Goal: Task Accomplishment & Management: Manage account settings

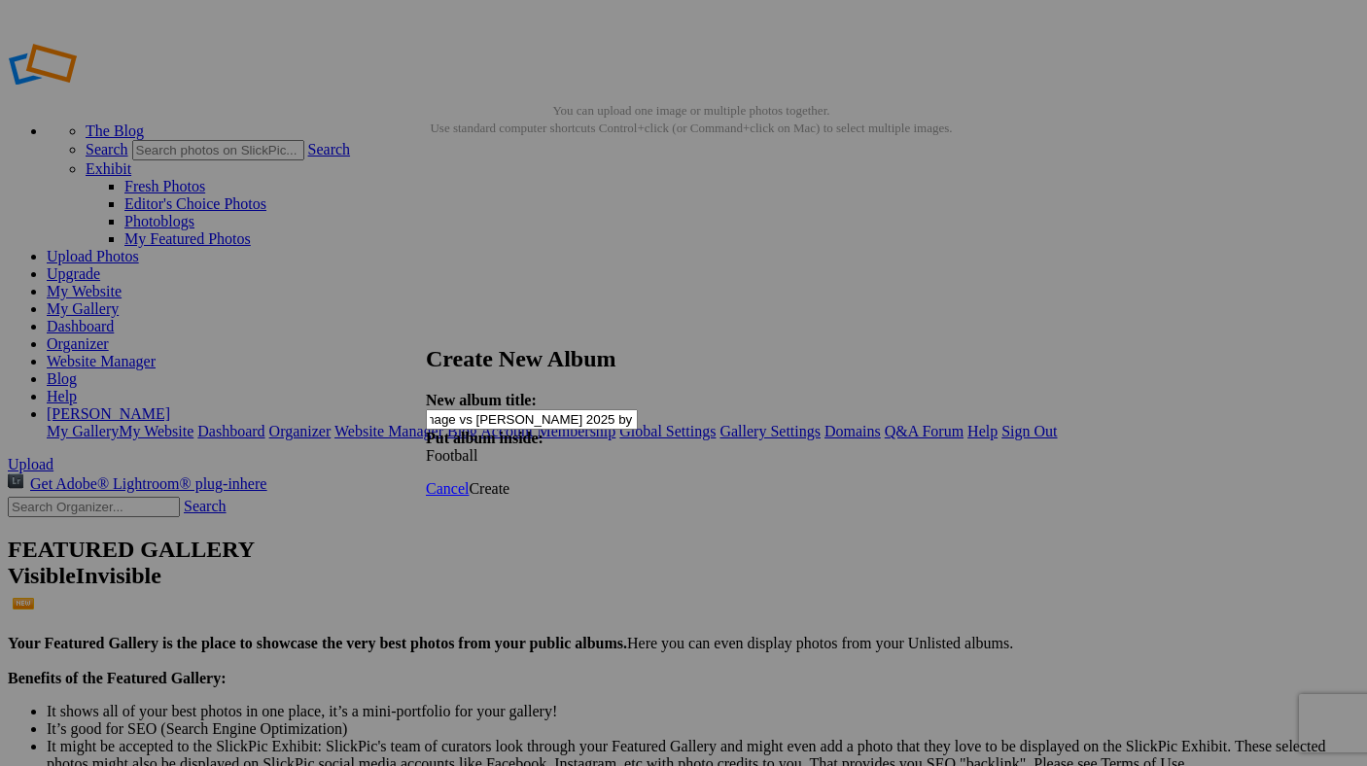
scroll to position [0, 110]
type input "JV Football Scrimmage vs [PERSON_NAME] 2025 by [PERSON_NAME]"
click at [510, 480] on span "Create" at bounding box center [489, 488] width 41 height 17
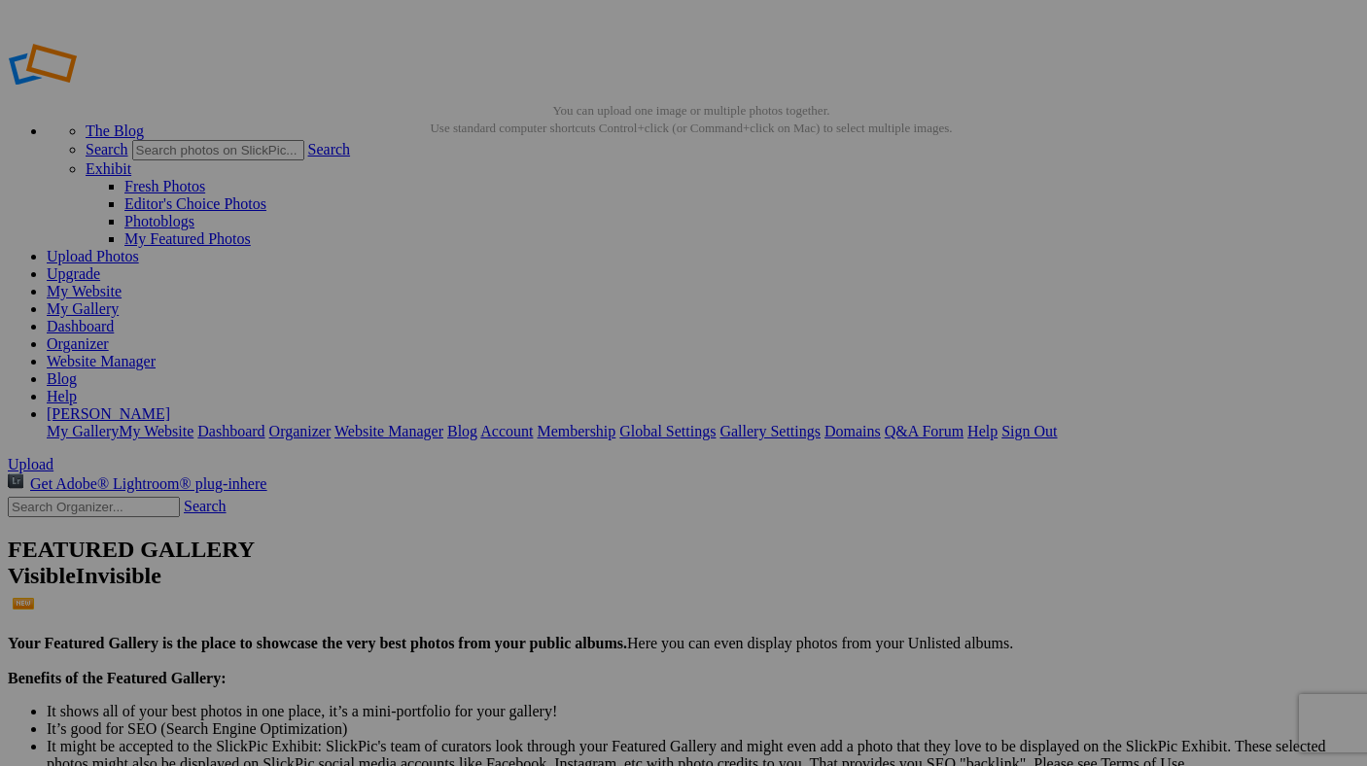
drag, startPoint x: 135, startPoint y: 323, endPoint x: 133, endPoint y: 373, distance: 50.6
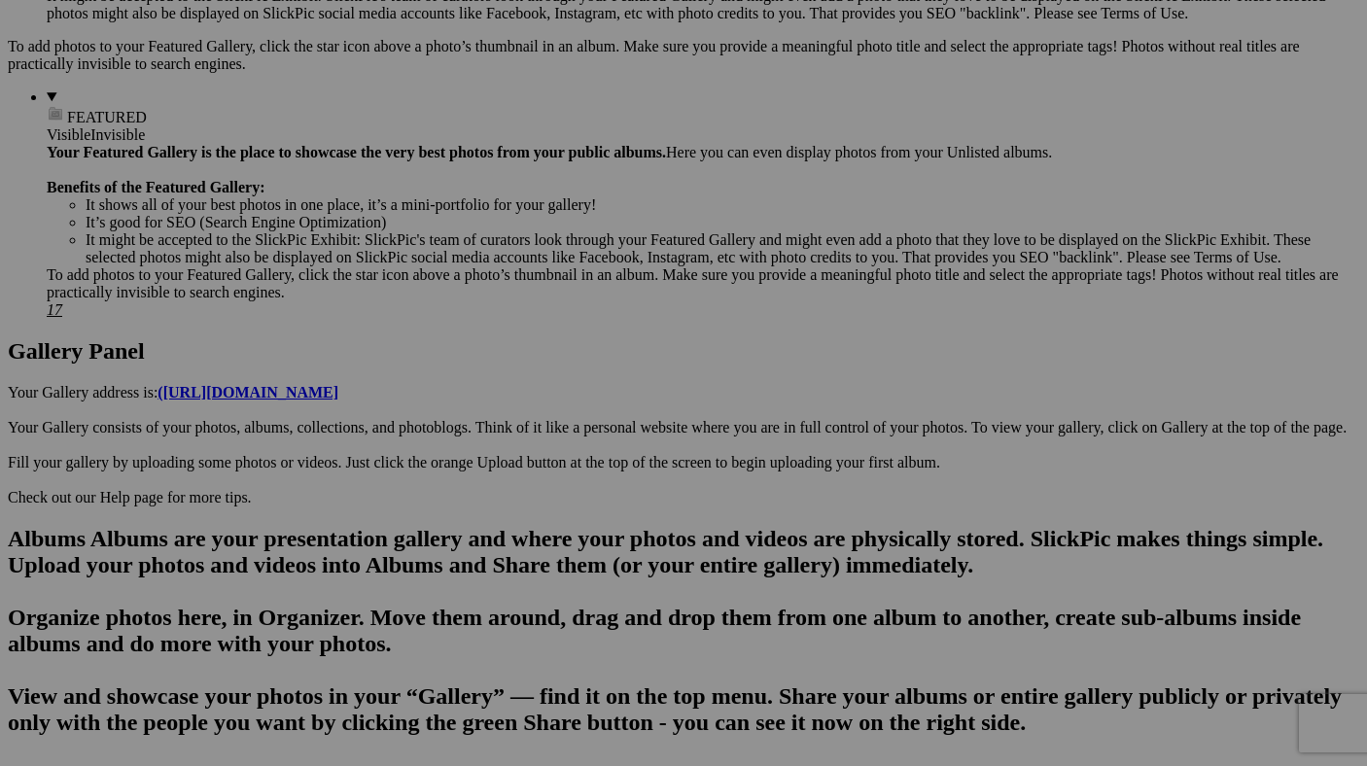
scroll to position [747, 0]
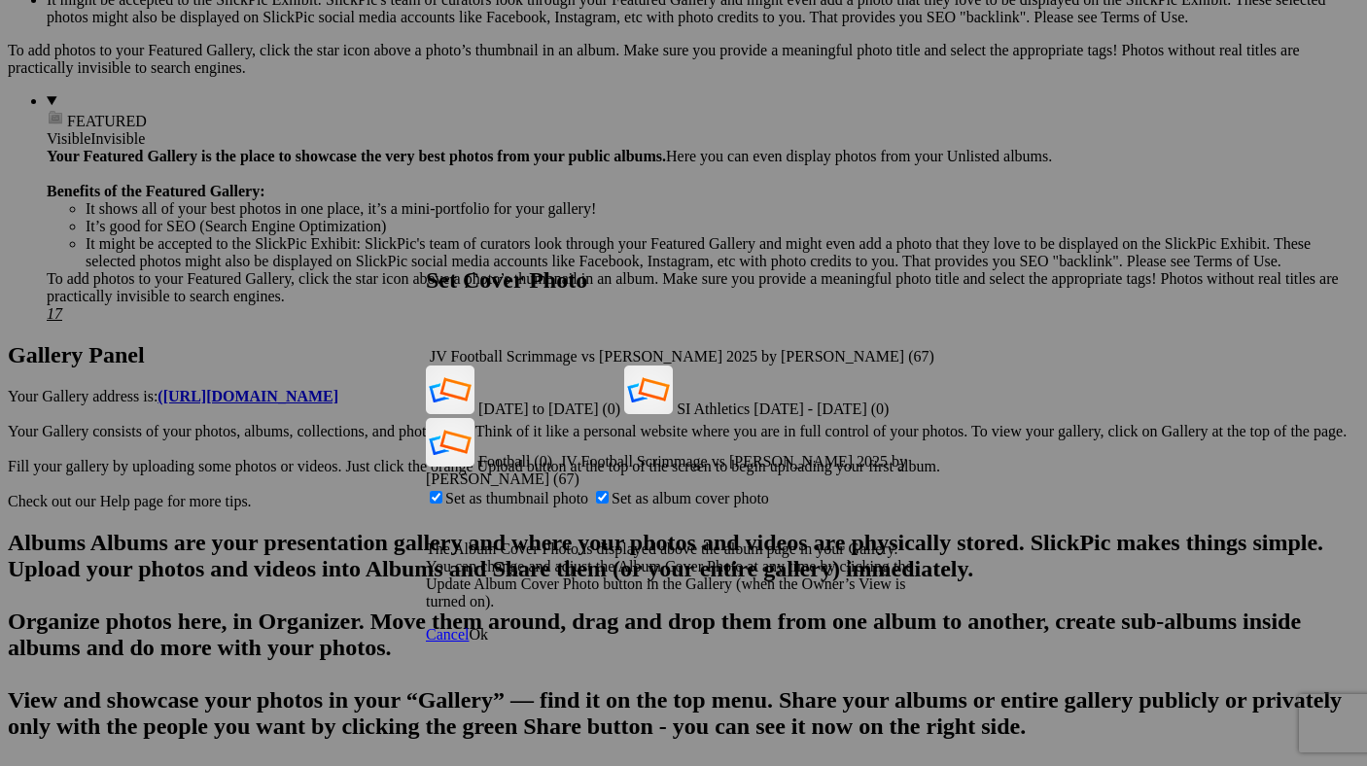
click at [488, 626] on link "Ok" at bounding box center [478, 634] width 19 height 17
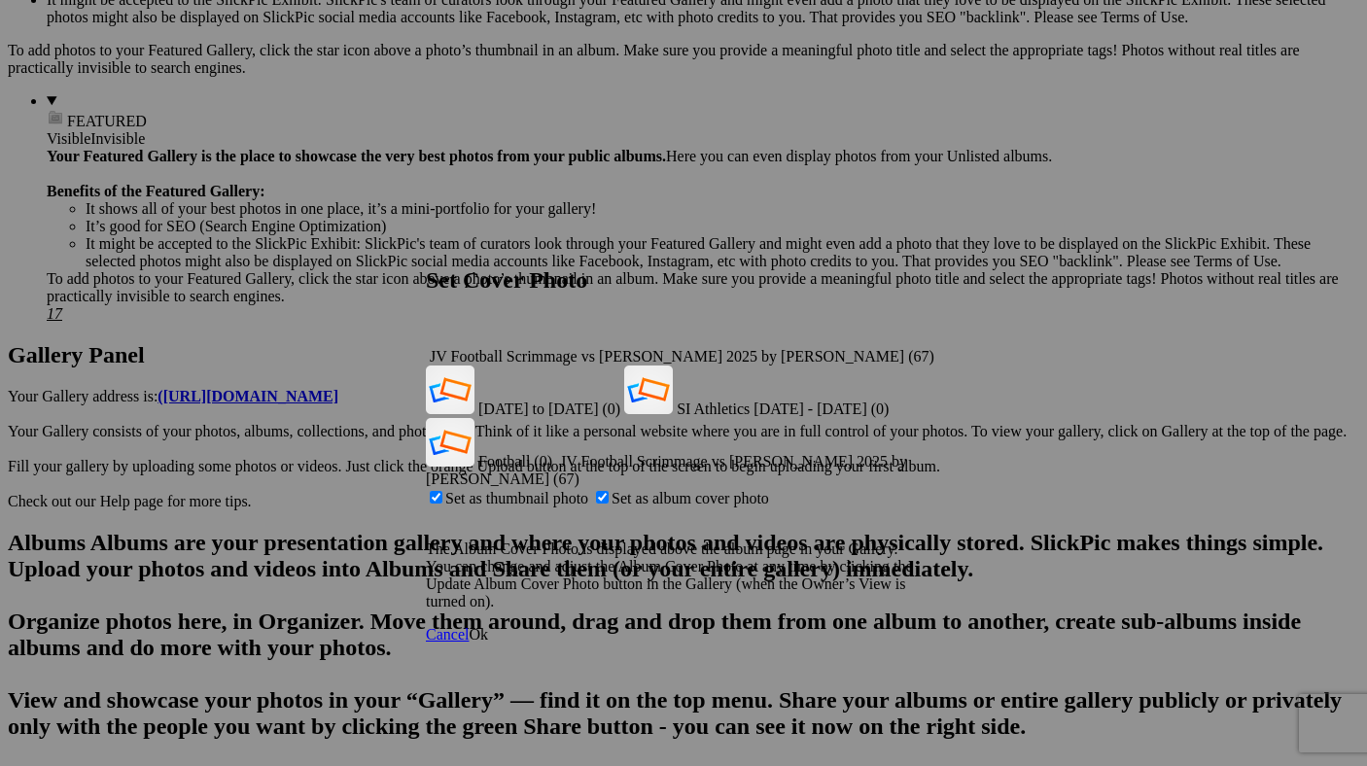
click at [488, 626] on span "Ok" at bounding box center [478, 634] width 19 height 17
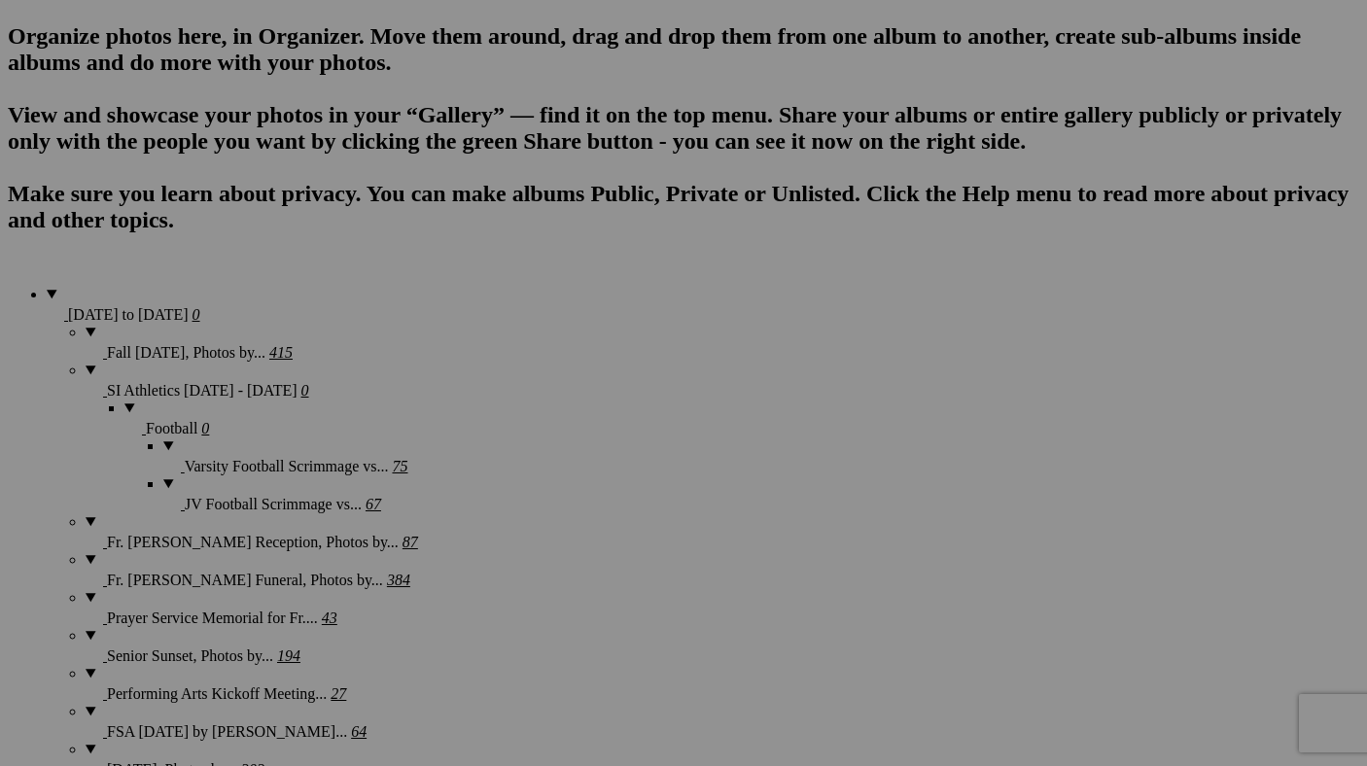
scroll to position [1338, 0]
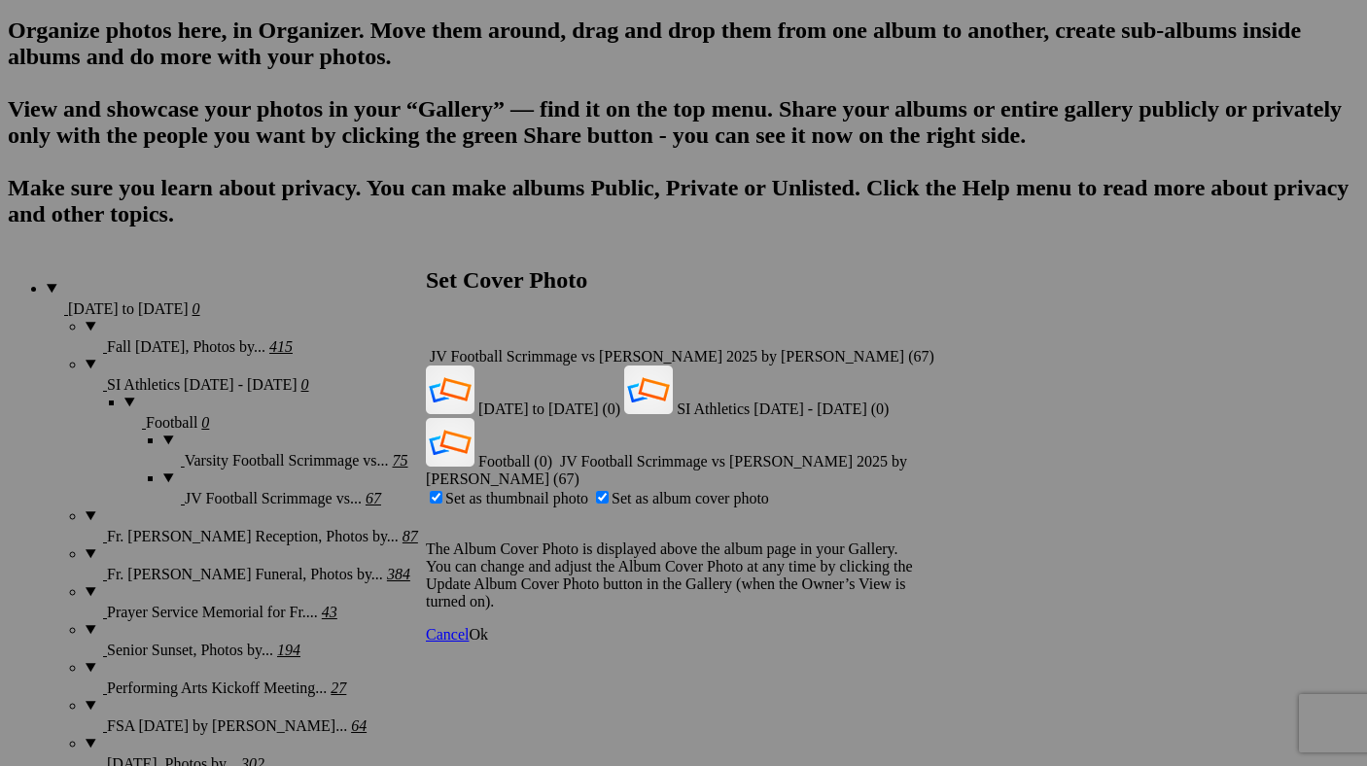
click at [488, 626] on span "Ok" at bounding box center [478, 634] width 19 height 17
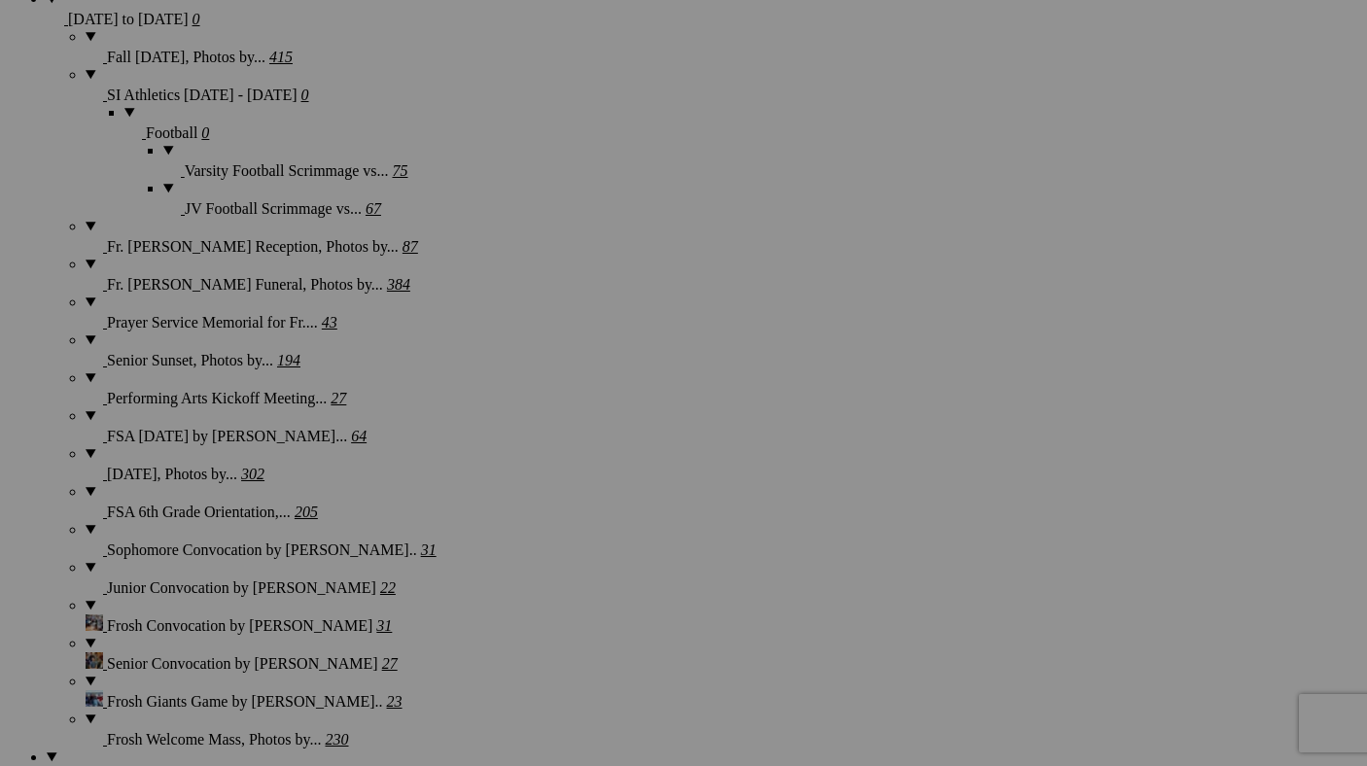
scroll to position [1631, 0]
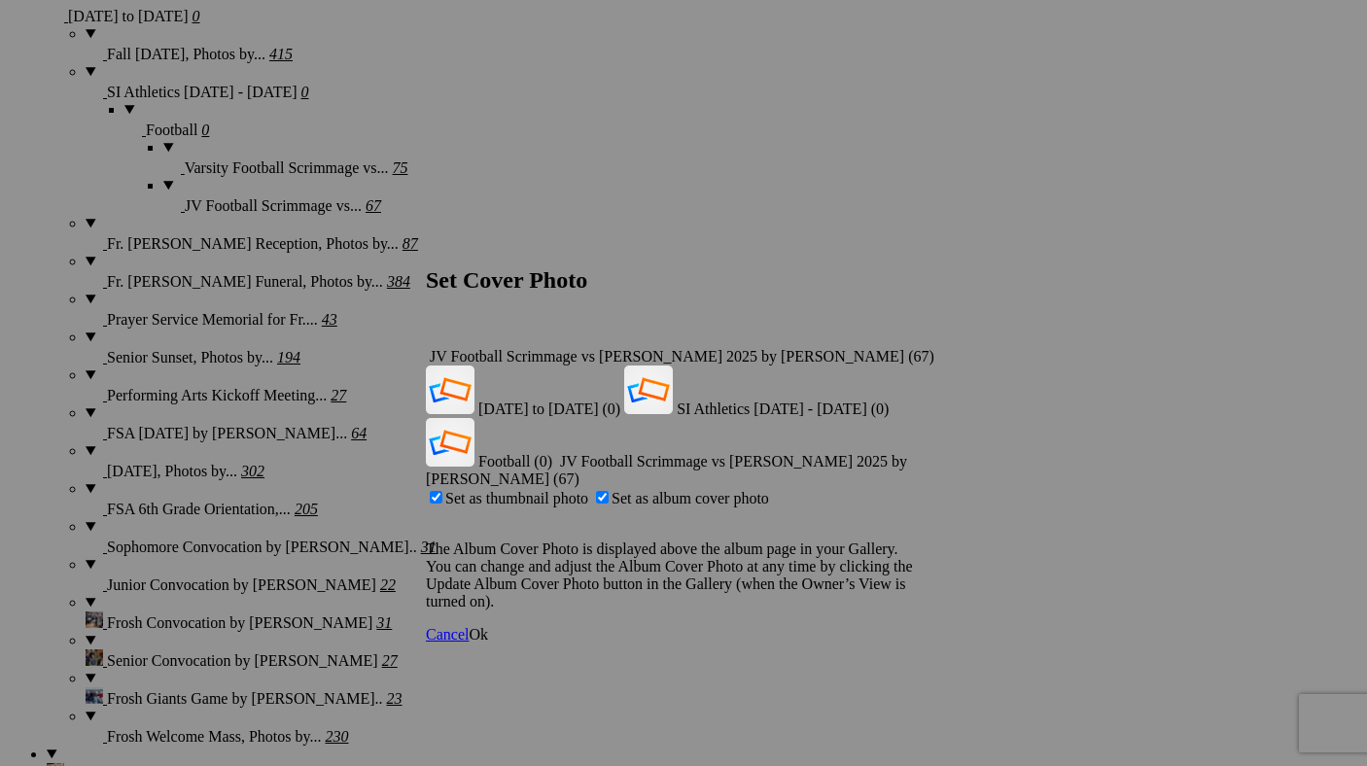
click at [488, 626] on span "Ok" at bounding box center [478, 634] width 19 height 17
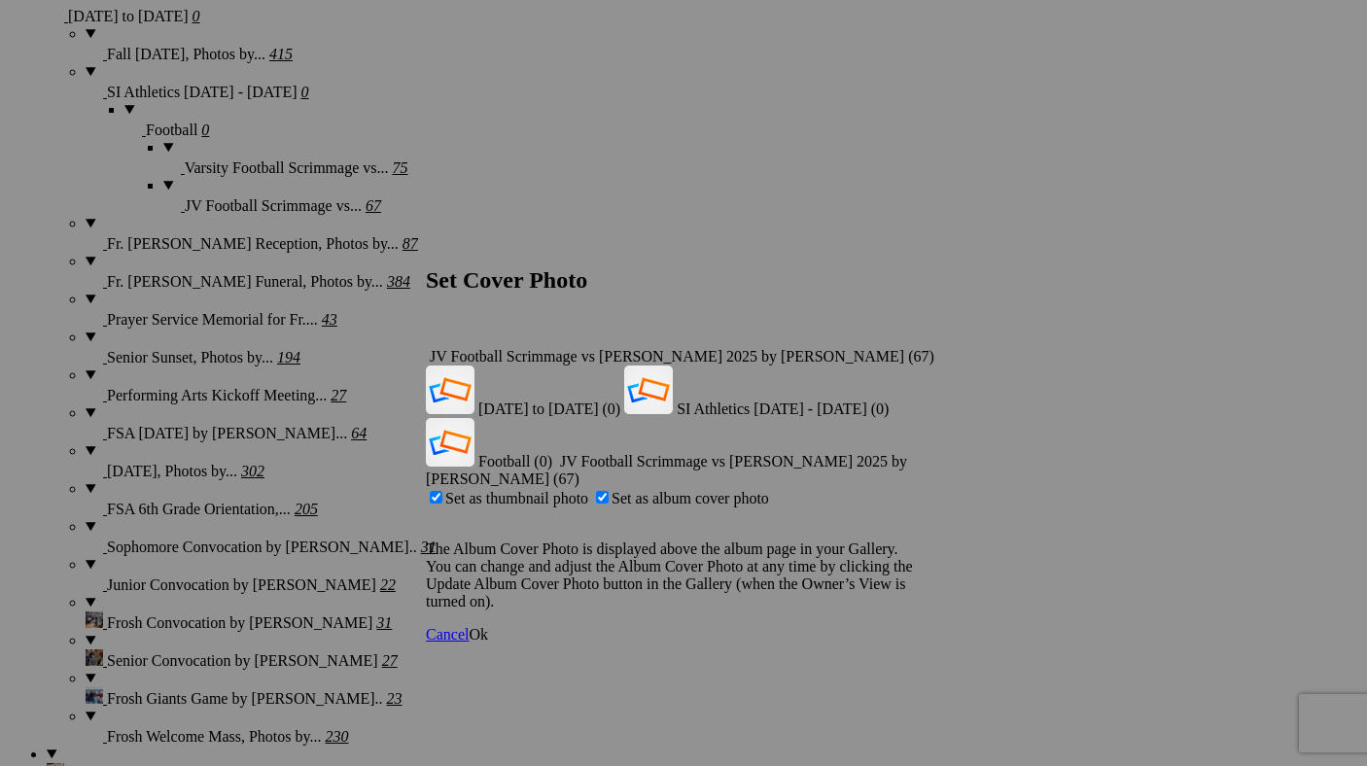
click at [488, 626] on span "Ok" at bounding box center [478, 634] width 19 height 17
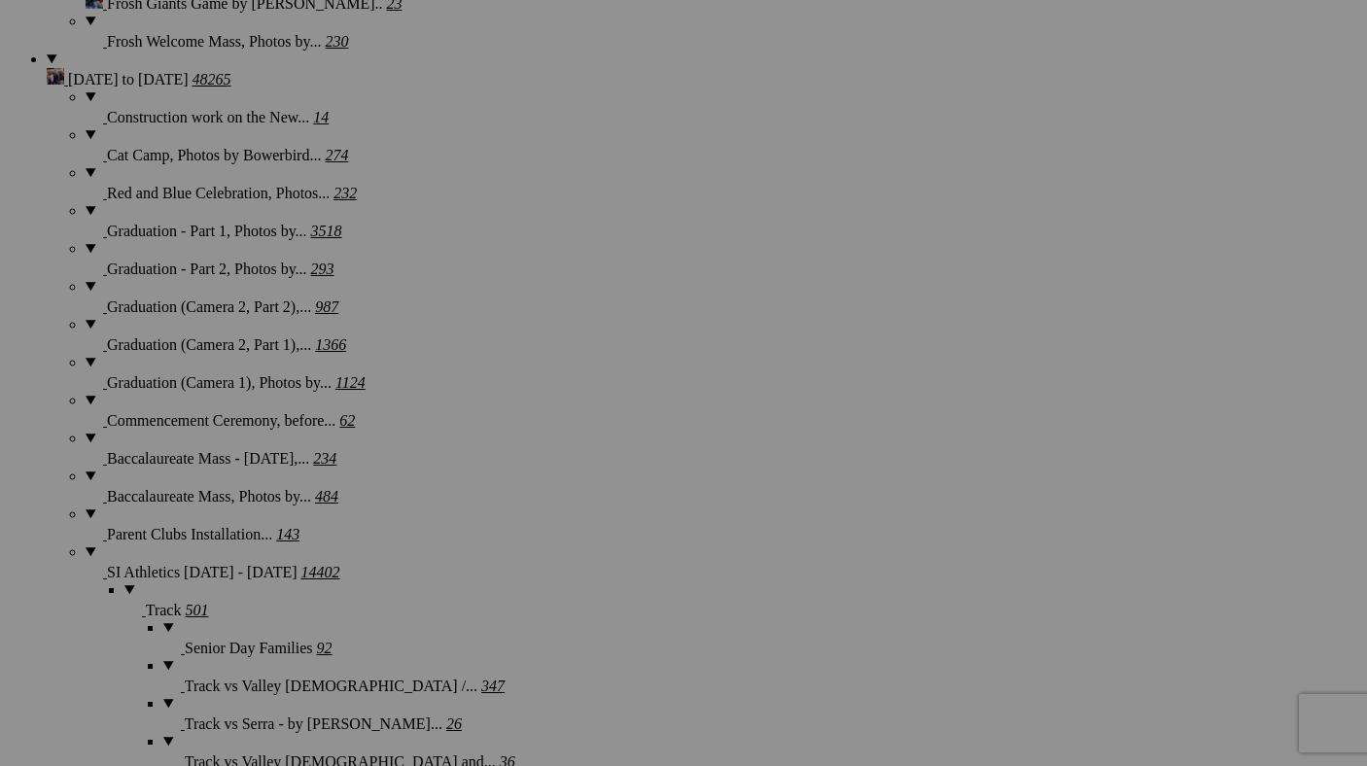
scroll to position [2304, 0]
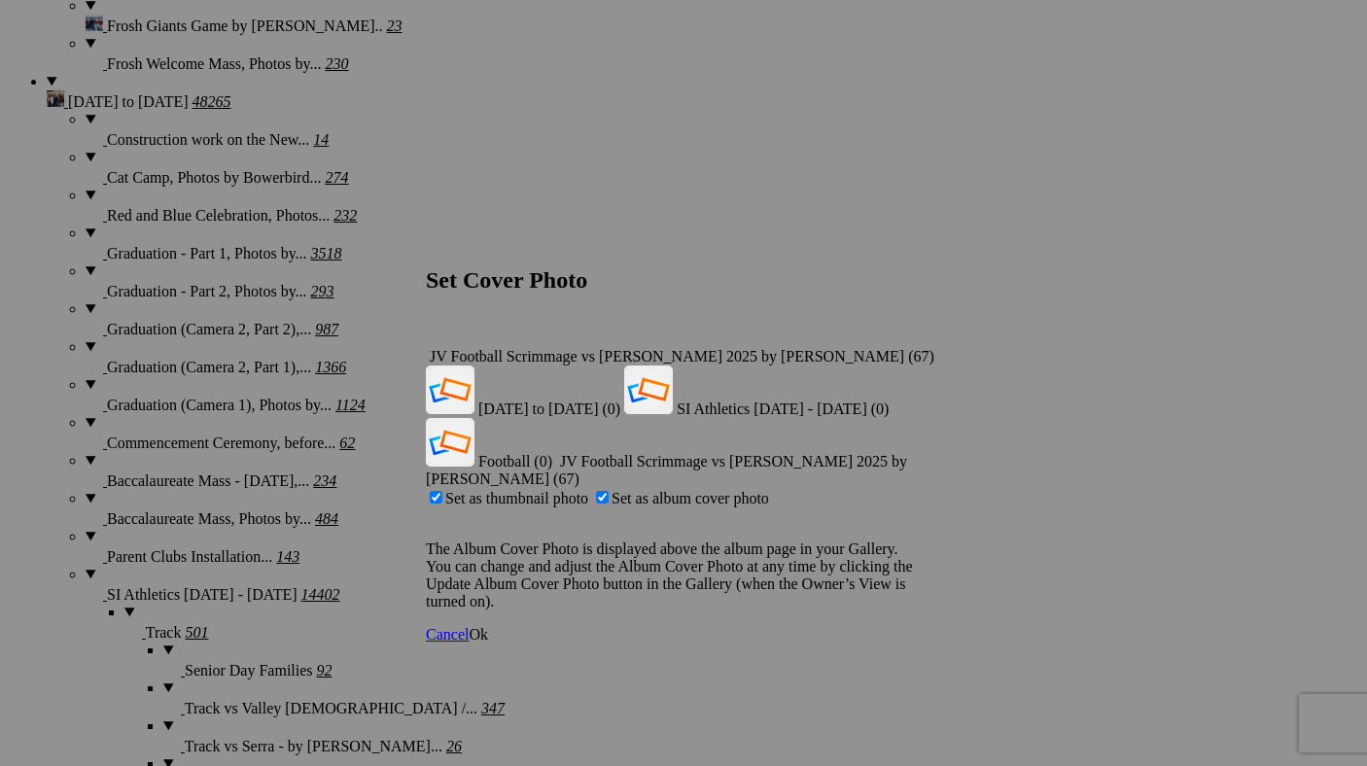
click at [488, 626] on span "Ok" at bounding box center [478, 634] width 19 height 17
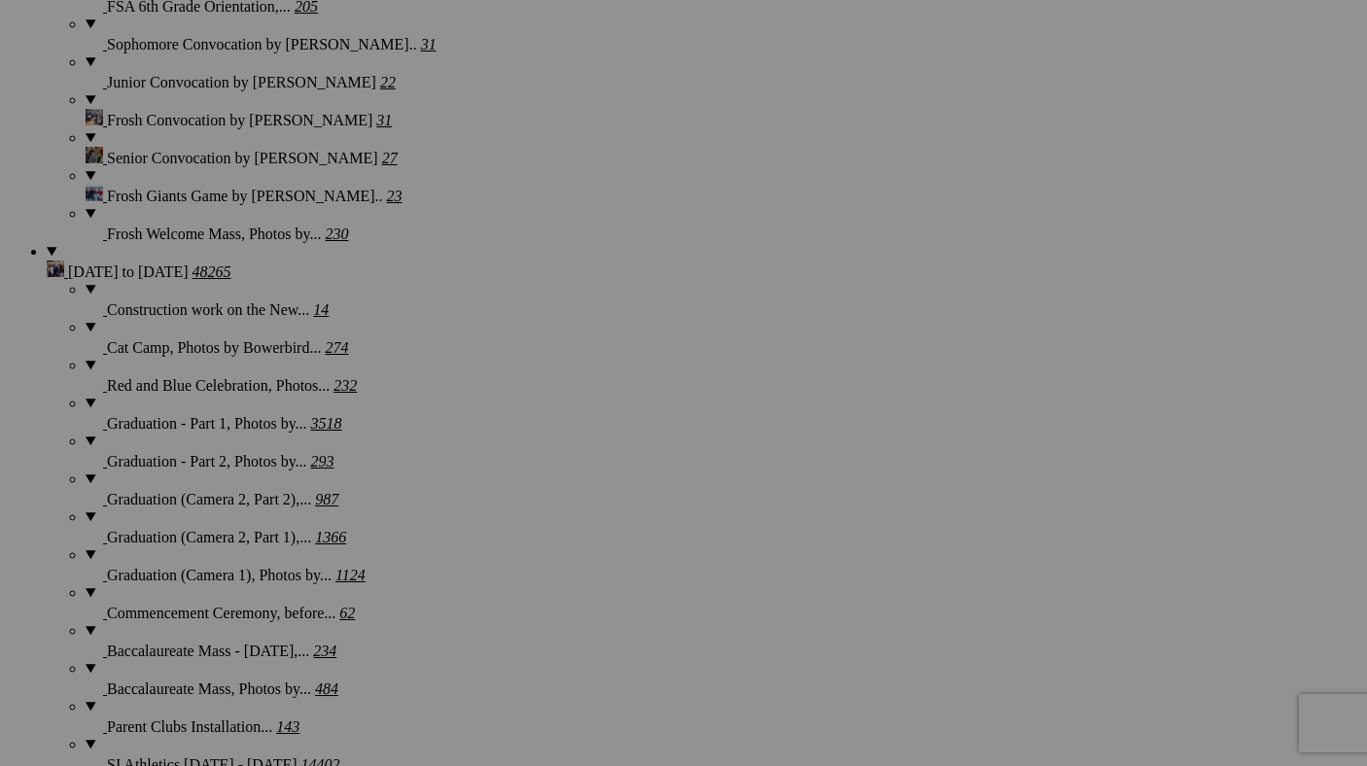
scroll to position [2132, 0]
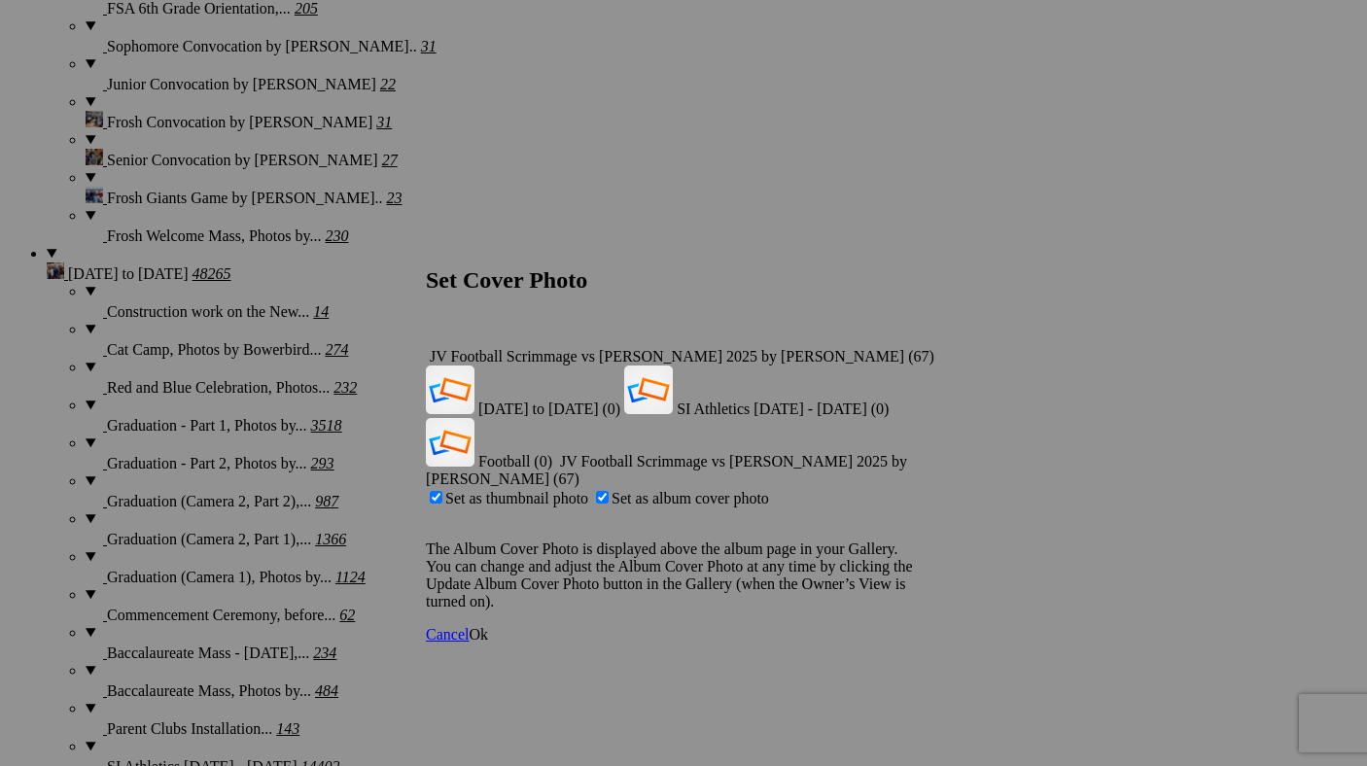
click at [488, 626] on span "Ok" at bounding box center [478, 634] width 19 height 17
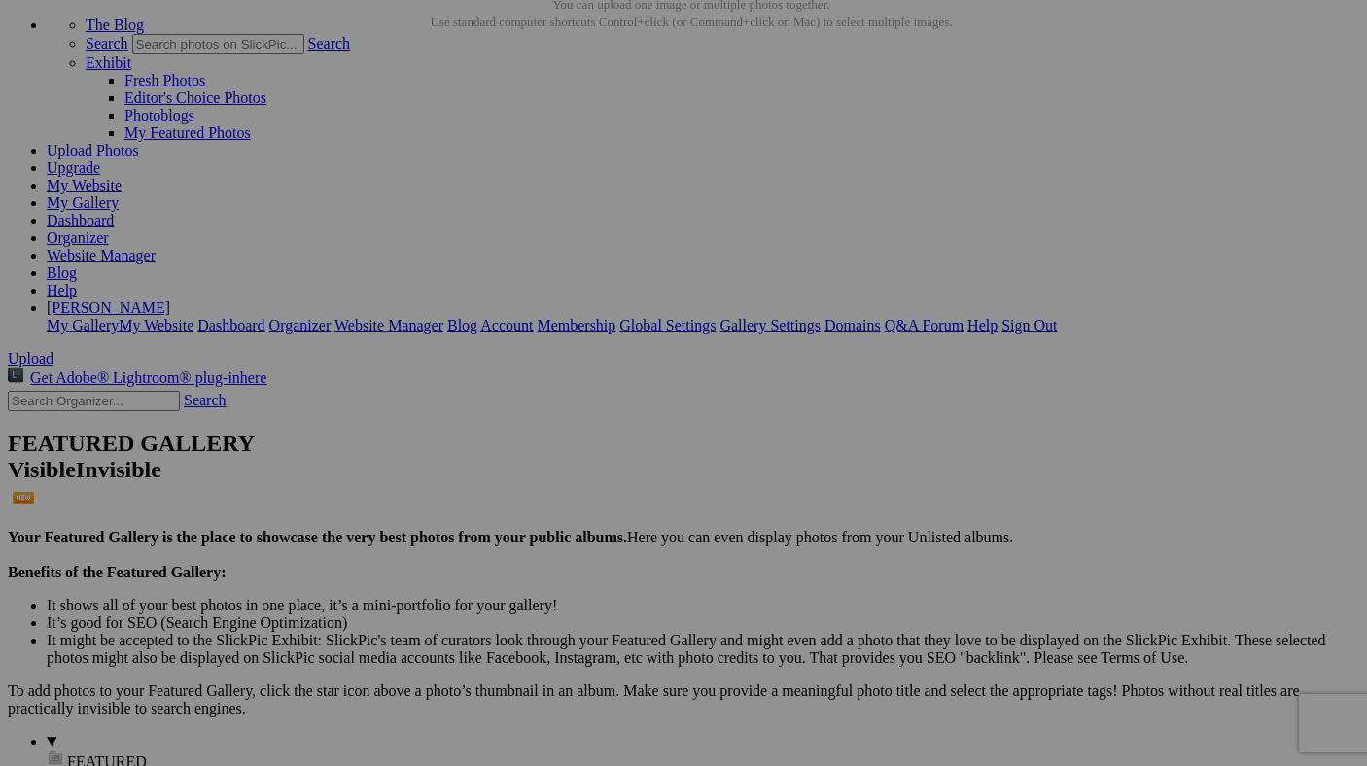
scroll to position [0, 0]
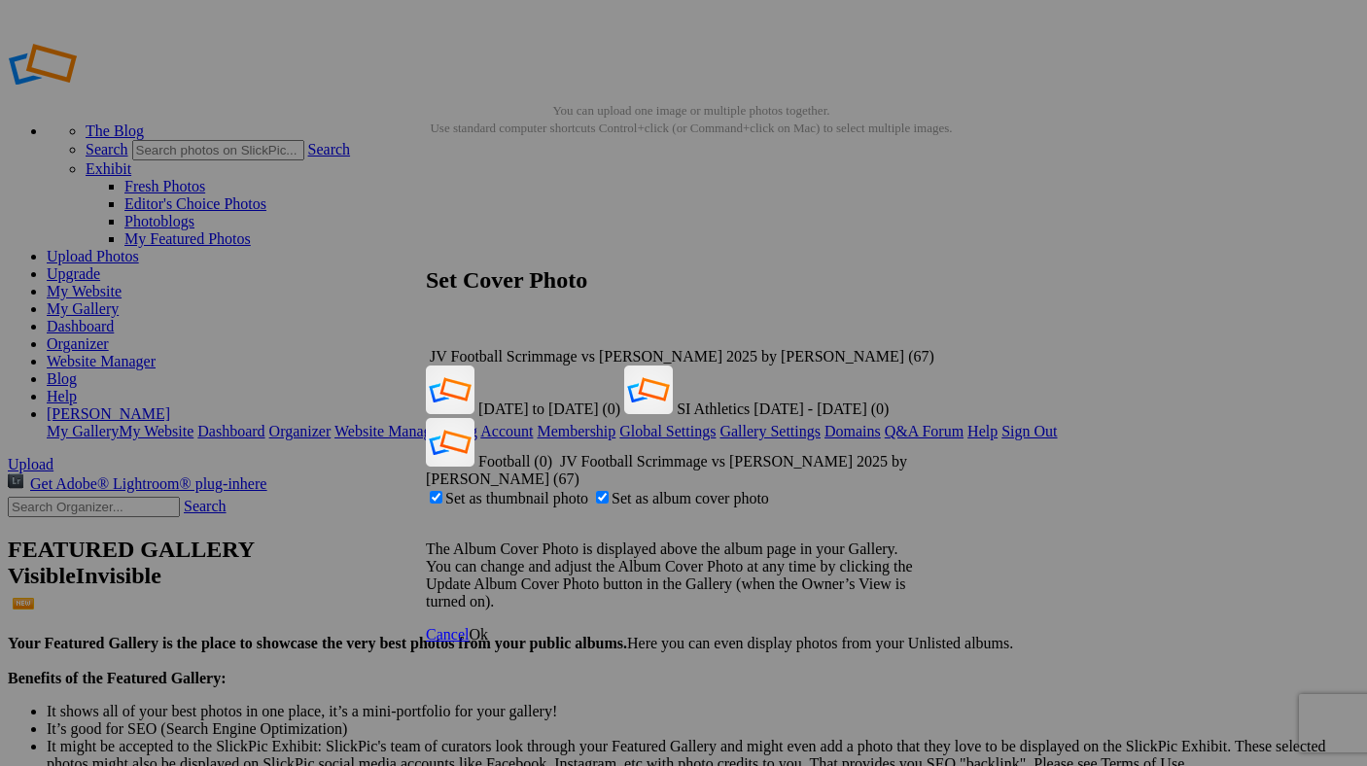
click at [488, 626] on span "Ok" at bounding box center [478, 634] width 19 height 17
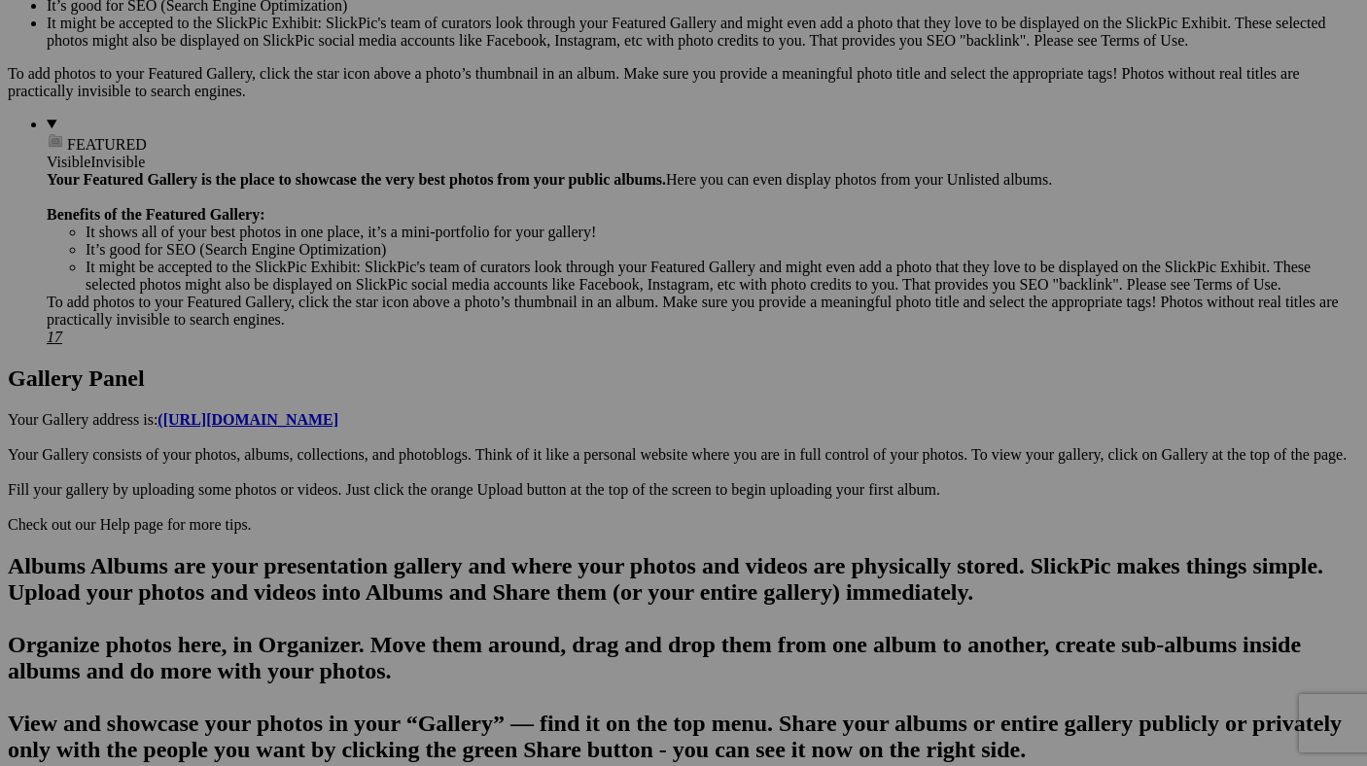
scroll to position [735, 0]
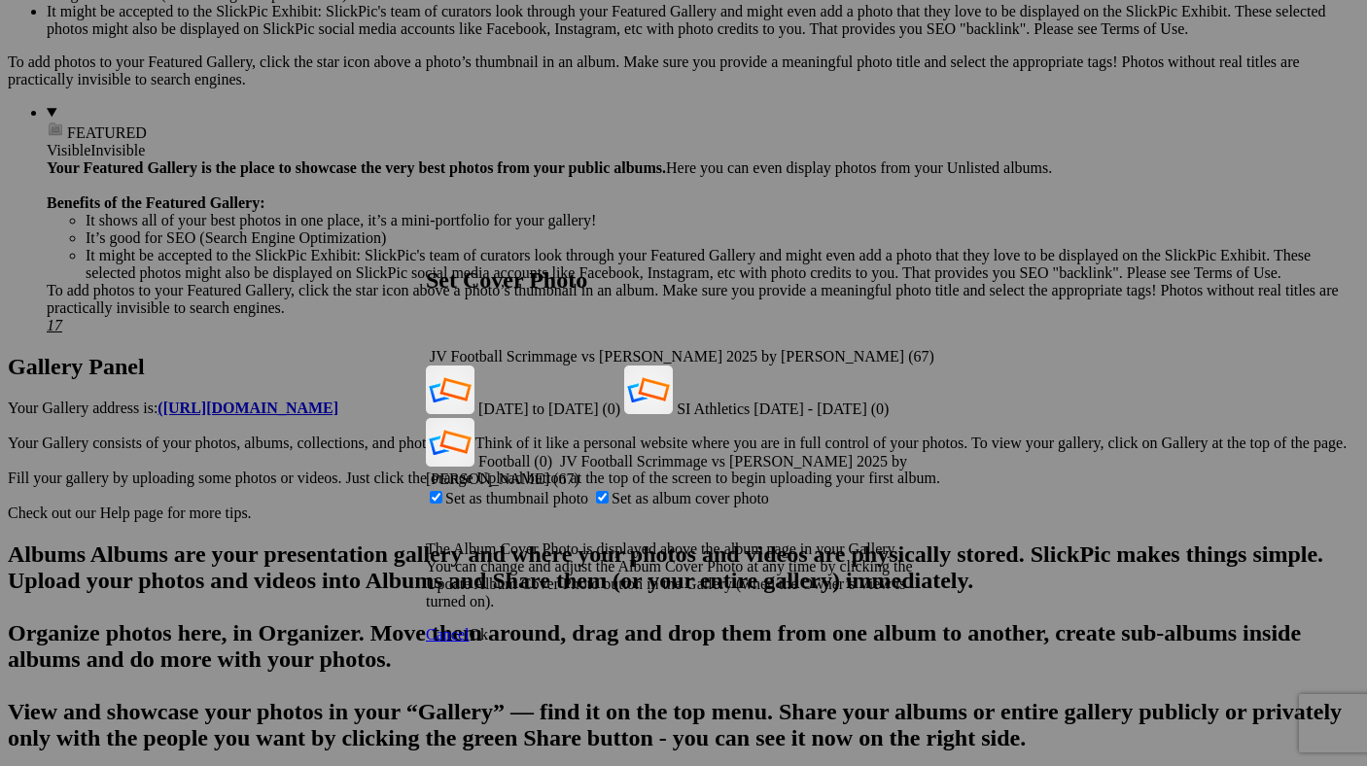
click at [488, 626] on span "Ok" at bounding box center [478, 634] width 19 height 17
